Goal: Information Seeking & Learning: Check status

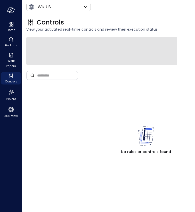
click at [146, 15] on div "Controls View your activated real-time controls and review their execution stat…" at bounding box center [146, 25] width 240 height 23
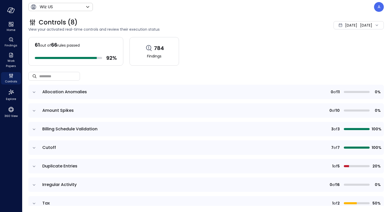
click at [224, 18] on div "Controls (8)" at bounding box center [142, 22] width 229 height 8
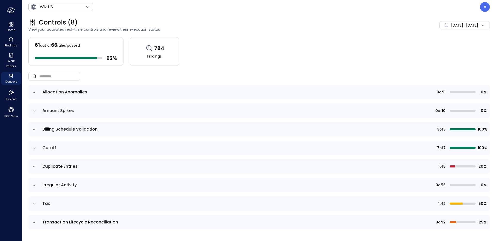
click at [267, 43] on div "61 out of 66 rules passed 92 % 784 Findings" at bounding box center [258, 51] width 461 height 29
